Goal: Information Seeking & Learning: Learn about a topic

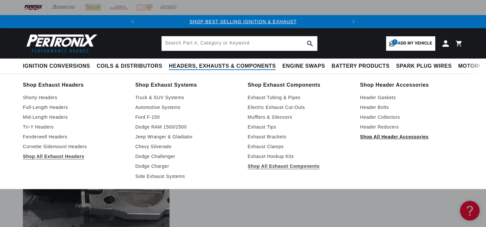
click at [391, 137] on link "Shop All Header Accessories" at bounding box center [411, 137] width 103 height 8
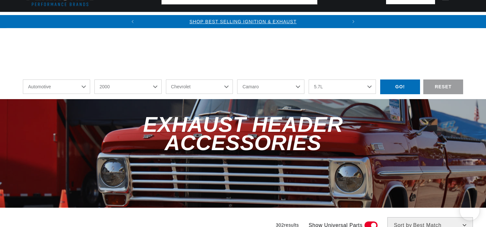
select select "2000"
select select "Chevrolet"
select select "Camaro"
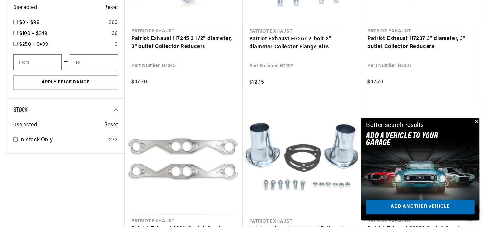
scroll to position [608, 0]
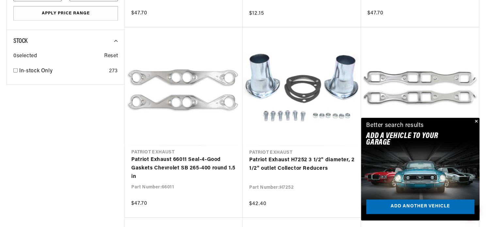
click at [477, 120] on button "Close" at bounding box center [476, 122] width 8 height 8
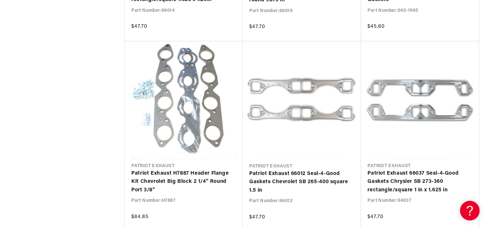
scroll to position [1418, 0]
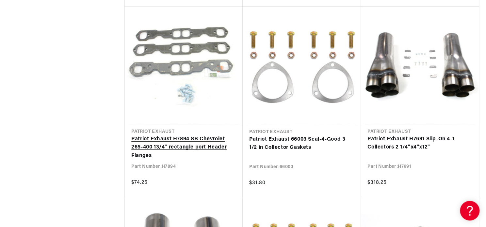
scroll to position [2093, 0]
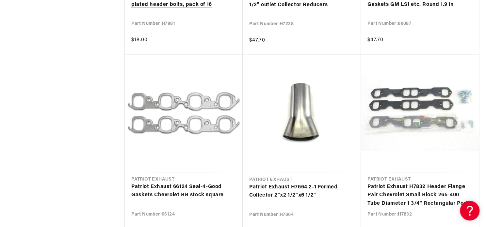
scroll to position [3680, 0]
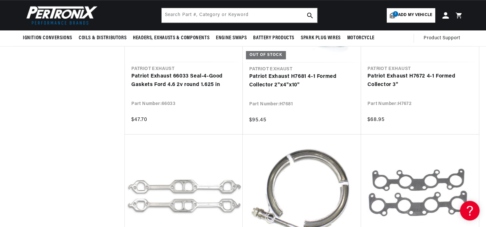
scroll to position [4423, 0]
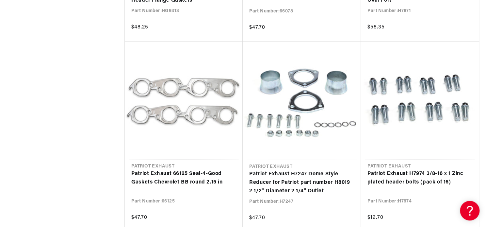
scroll to position [5132, 0]
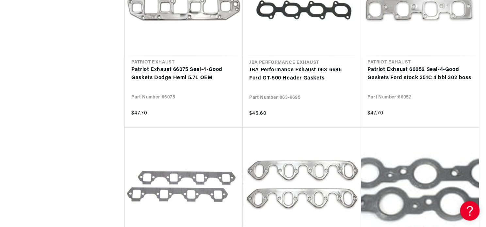
scroll to position [5673, 0]
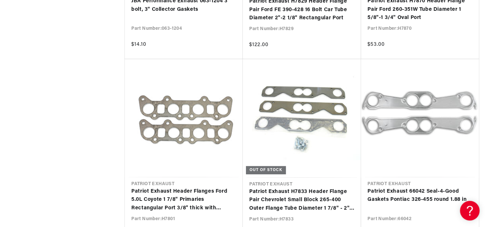
scroll to position [7429, 0]
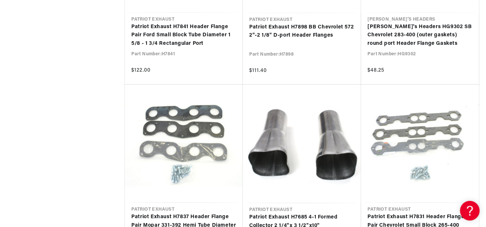
scroll to position [8442, 0]
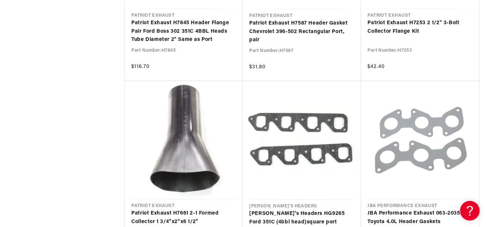
scroll to position [10502, 0]
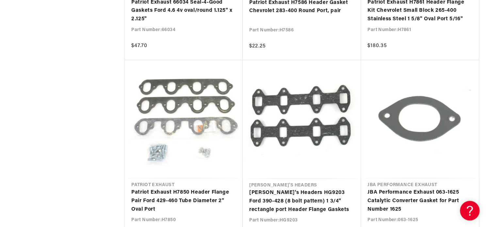
scroll to position [11920, 0]
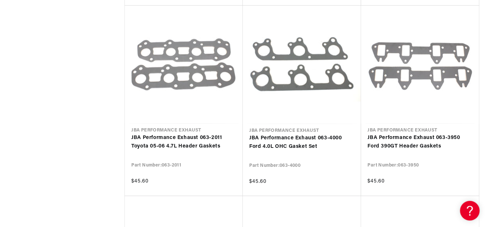
scroll to position [13372, 0]
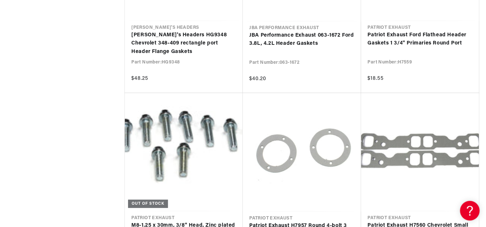
scroll to position [14419, 0]
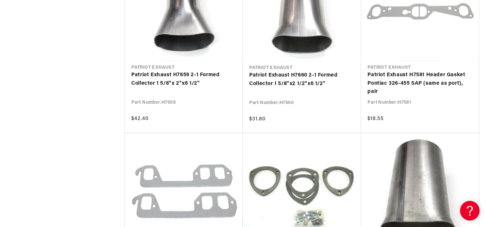
scroll to position [15837, 0]
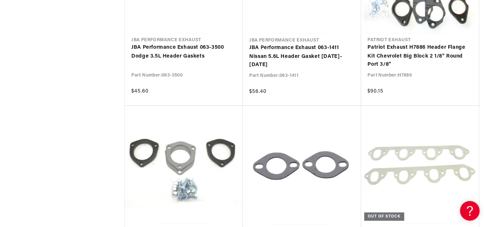
scroll to position [16749, 0]
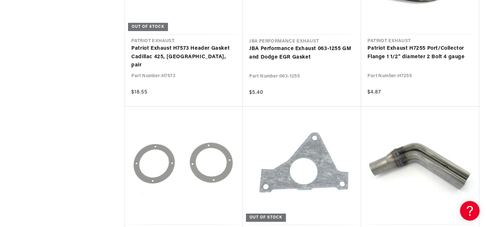
scroll to position [18268, 0]
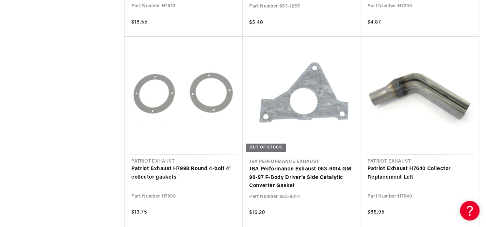
scroll to position [18606, 0]
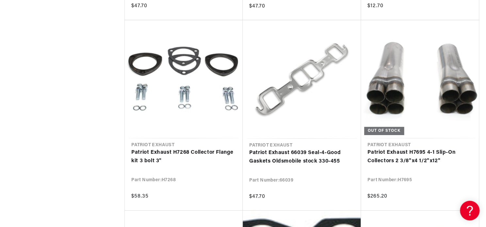
scroll to position [5268, 0]
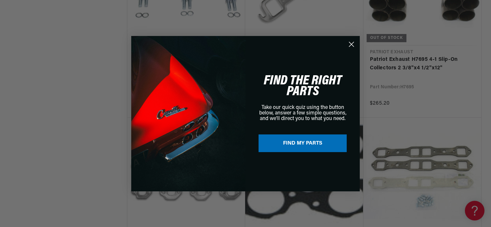
click at [357, 46] on circle "Close dialog" at bounding box center [351, 44] width 11 height 11
